Goal: Task Accomplishment & Management: Use online tool/utility

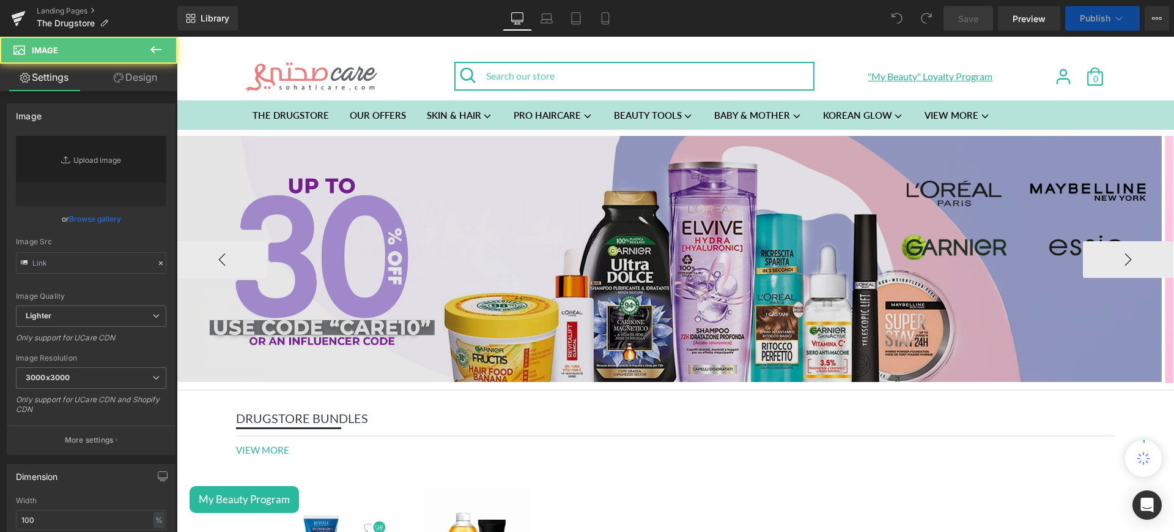
click at [650, 215] on img at bounding box center [669, 259] width 985 height 247
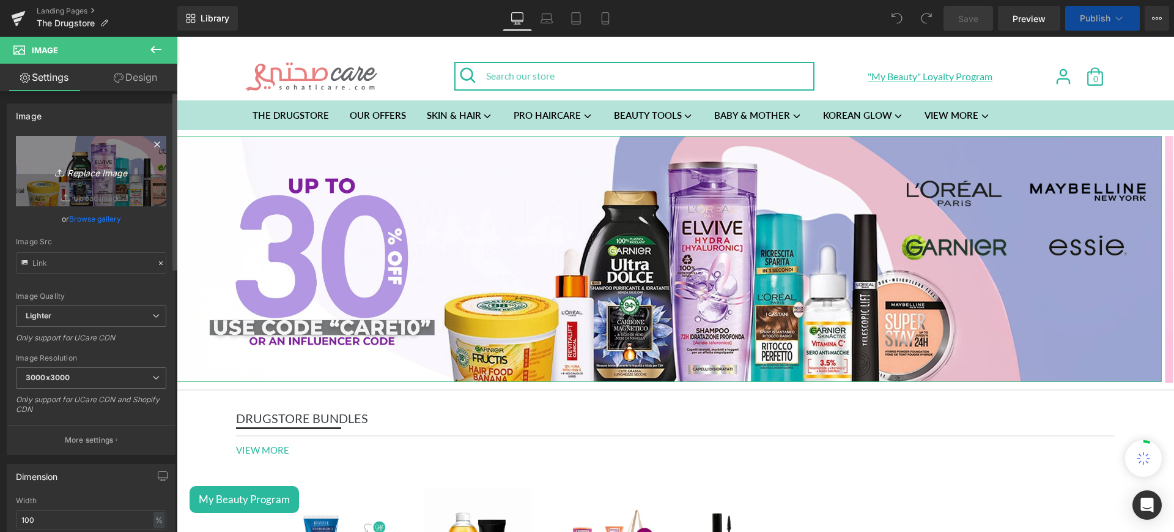
click at [89, 173] on icon "Replace Image" at bounding box center [91, 170] width 98 height 15
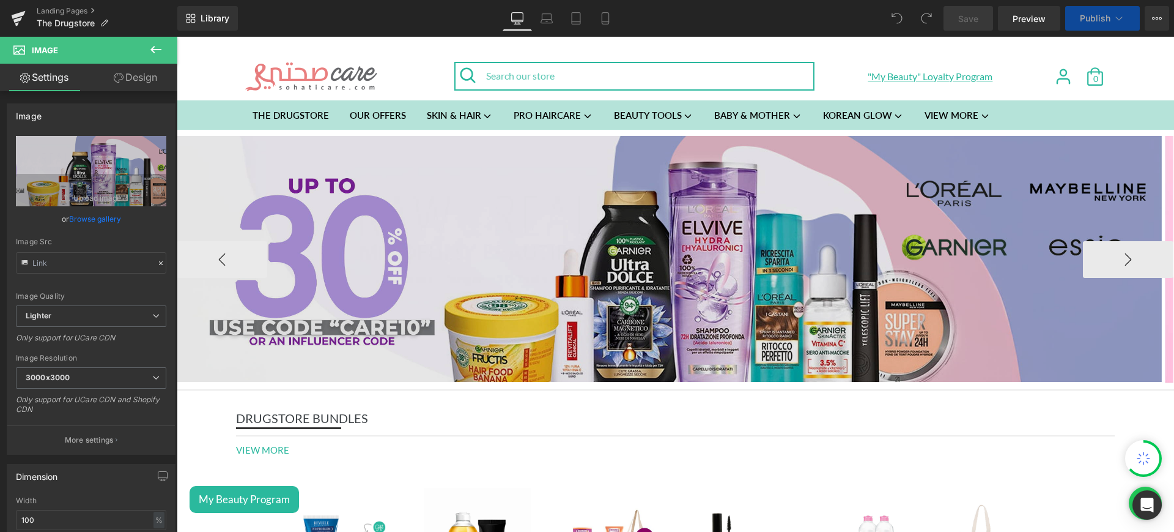
type input "C:\fakepath\cpd web.png"
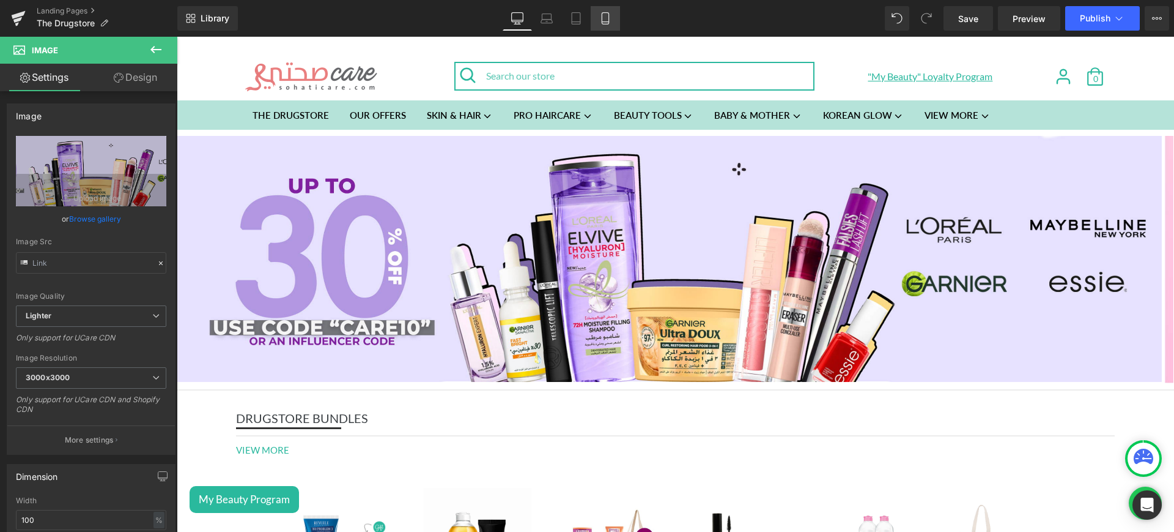
click at [618, 24] on link "Mobile" at bounding box center [605, 18] width 29 height 24
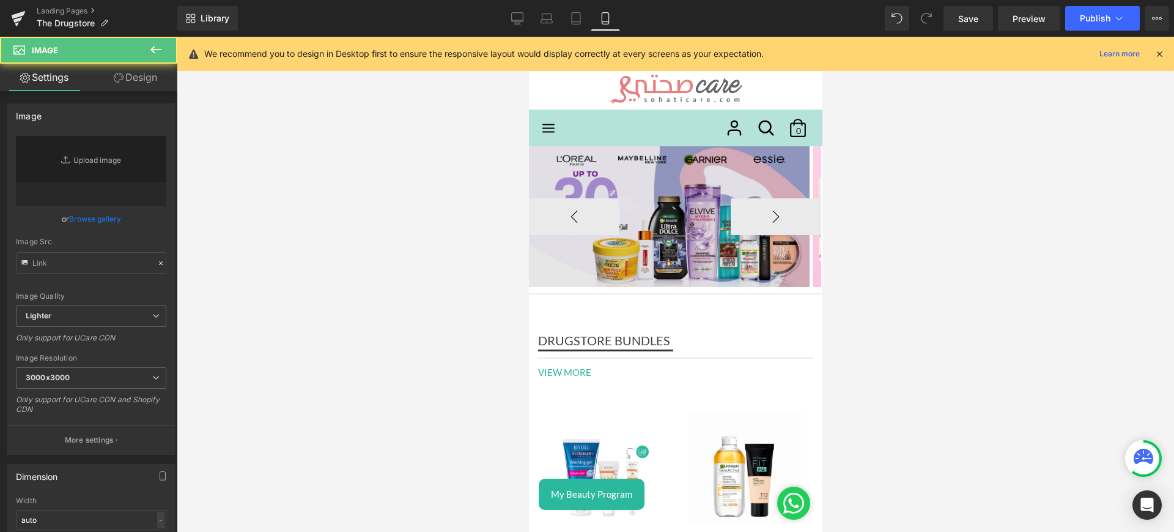
click at [647, 187] on img at bounding box center [669, 216] width 281 height 141
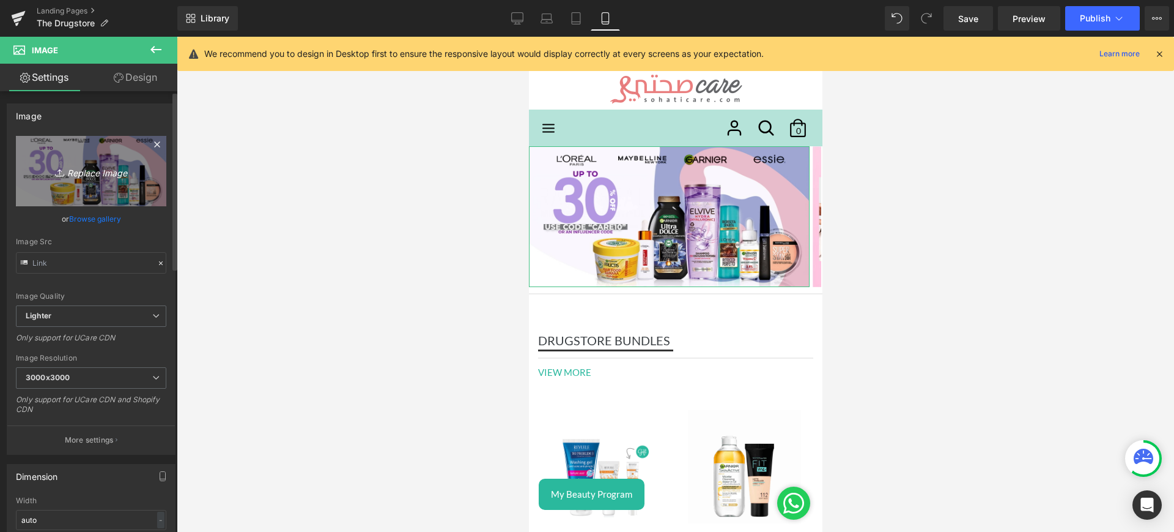
click at [94, 172] on icon "Replace Image" at bounding box center [91, 170] width 98 height 15
type input "C:\fakepath\cpd mob.png"
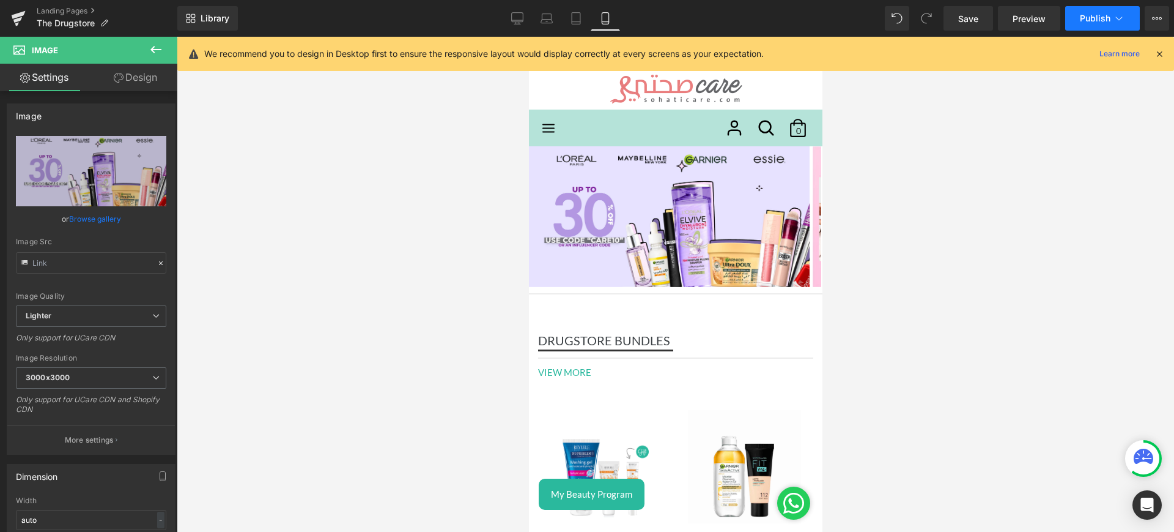
click at [1095, 12] on button "Publish" at bounding box center [1103, 18] width 75 height 24
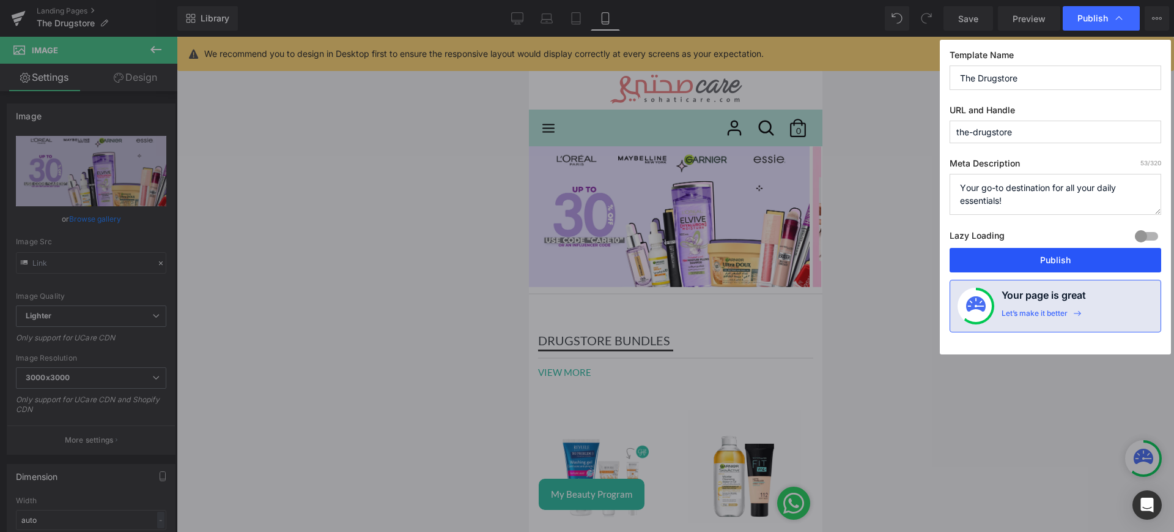
click at [1037, 255] on button "Publish" at bounding box center [1056, 260] width 212 height 24
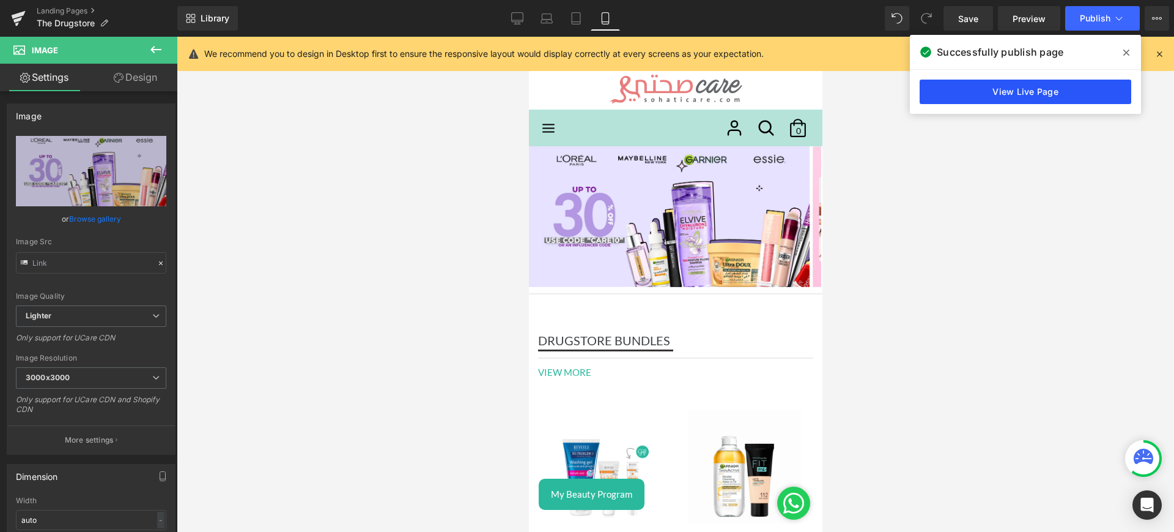
click at [1017, 86] on link "View Live Page" at bounding box center [1026, 92] width 212 height 24
